Goal: Find specific page/section: Find specific page/section

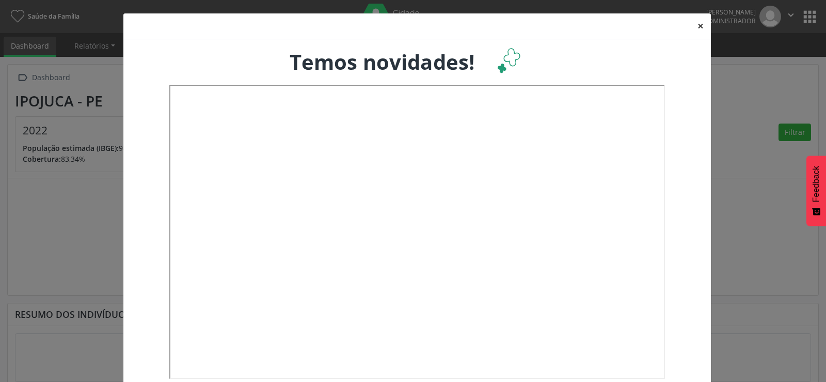
click at [694, 23] on button "×" at bounding box center [701, 25] width 21 height 25
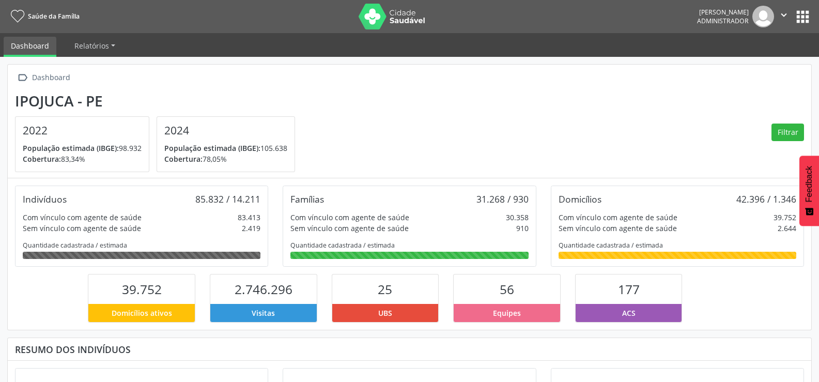
click at [806, 15] on button "apps" at bounding box center [802, 17] width 18 height 18
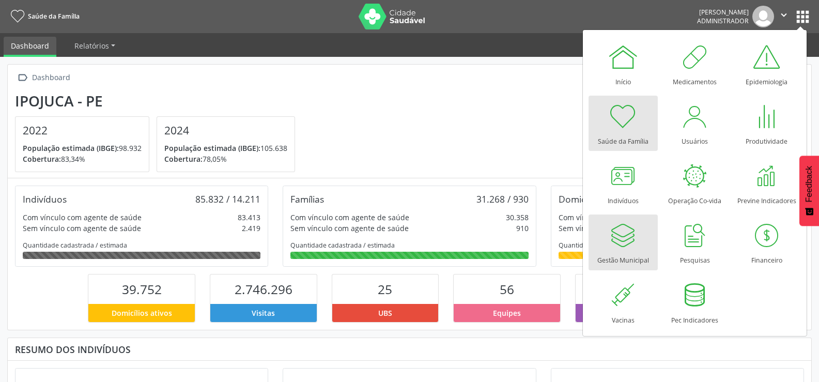
click at [643, 235] on link "Gestão Municipal" at bounding box center [622, 241] width 69 height 55
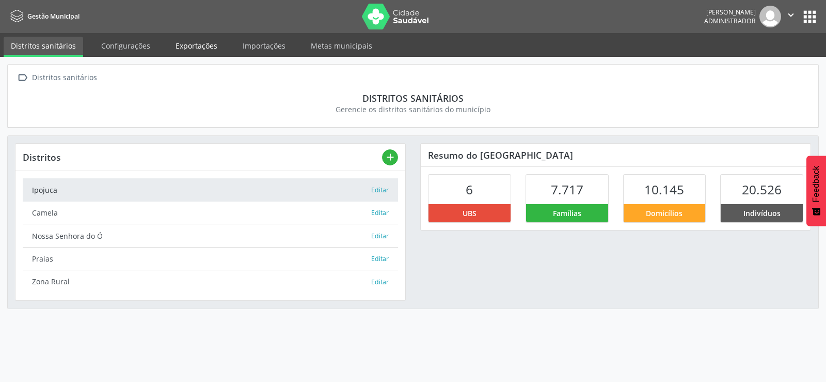
click at [209, 43] on link "Exportações" at bounding box center [196, 46] width 56 height 18
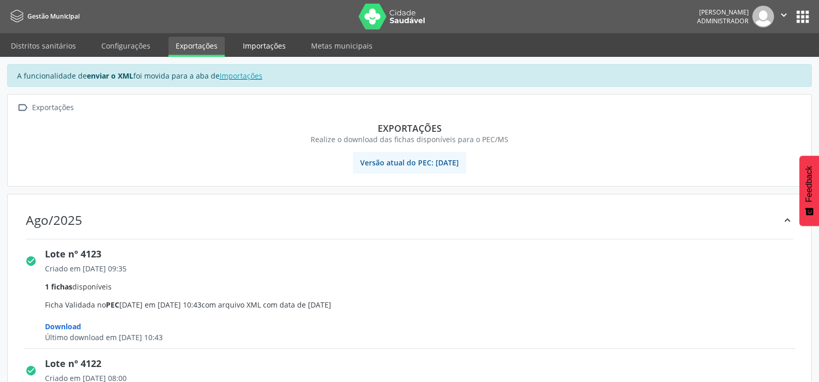
click at [264, 48] on link "Importações" at bounding box center [264, 46] width 57 height 18
